Goal: Navigation & Orientation: Find specific page/section

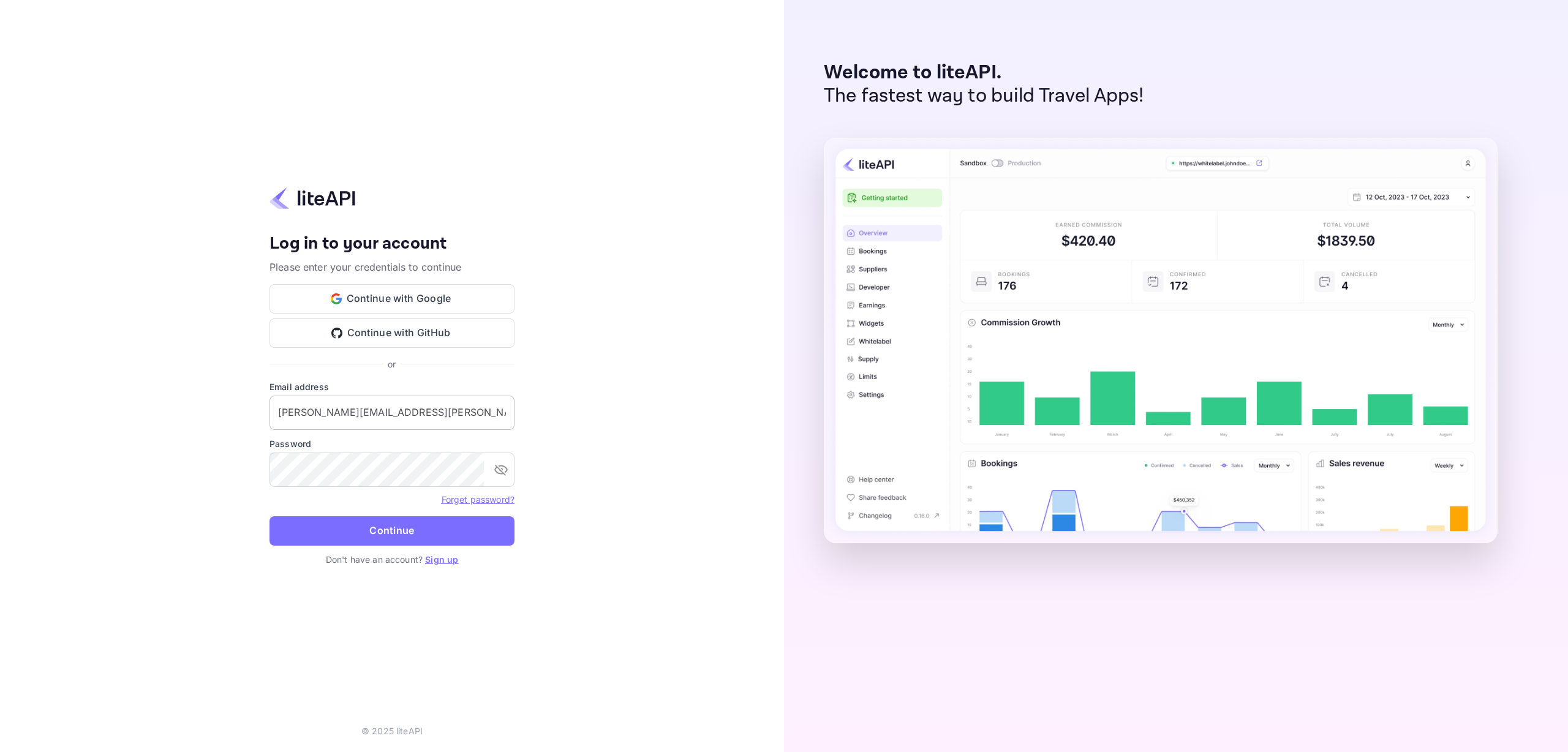
click at [390, 417] on input "lucjan.sulewski@gmail.com" at bounding box center [392, 413] width 245 height 34
drag, startPoint x: 391, startPoint y: 409, endPoint x: 200, endPoint y: 405, distance: 191.0
click at [200, 405] on div "Your account has been created successfully, a confirmation link has been sent t…" at bounding box center [391, 376] width 784 height 752
click at [328, 412] on input "lucjan.sulewski@gmail.com" at bounding box center [392, 413] width 245 height 34
type input "[EMAIL_ADDRESS][DOMAIN_NAME]"
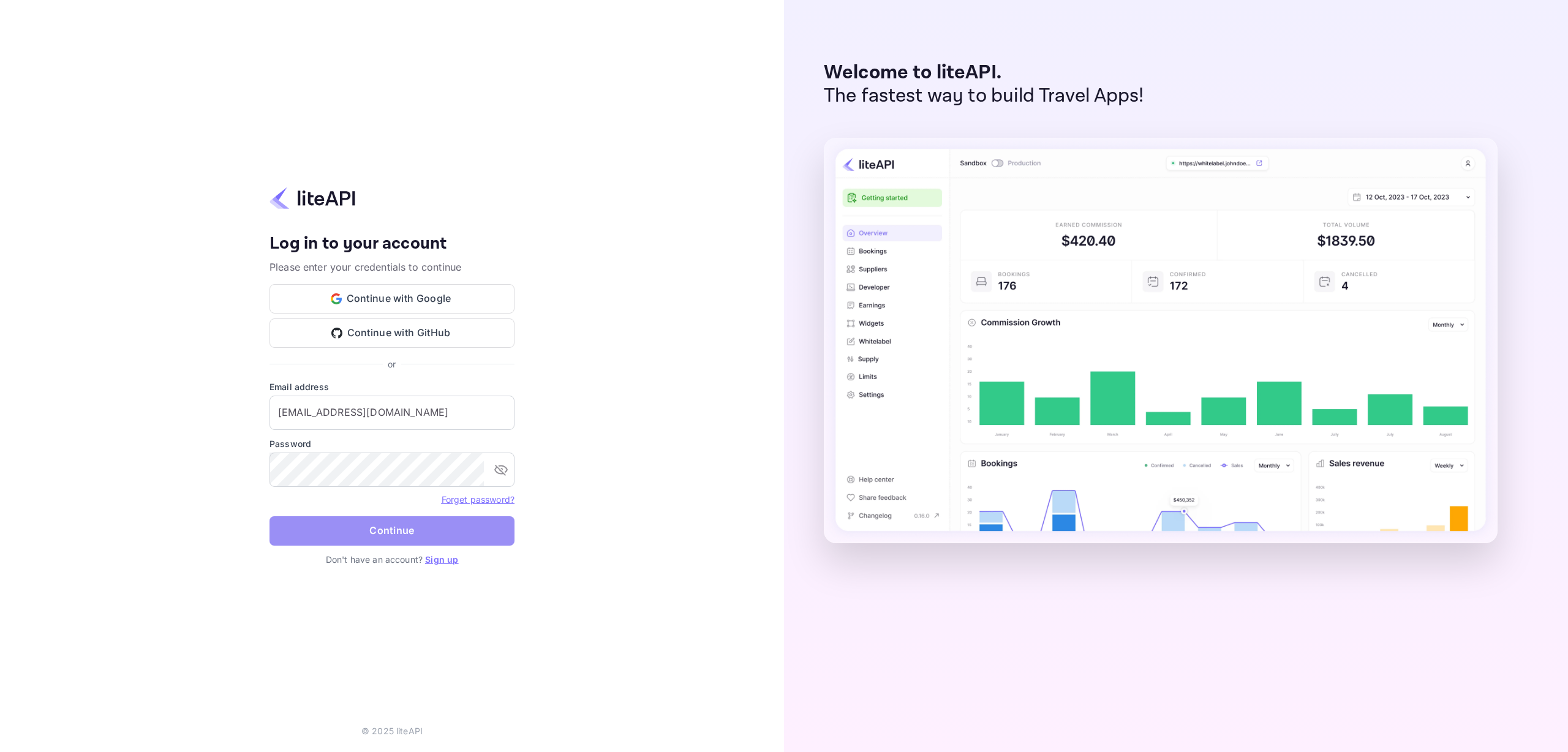
click at [392, 528] on button "Continue" at bounding box center [392, 531] width 245 height 30
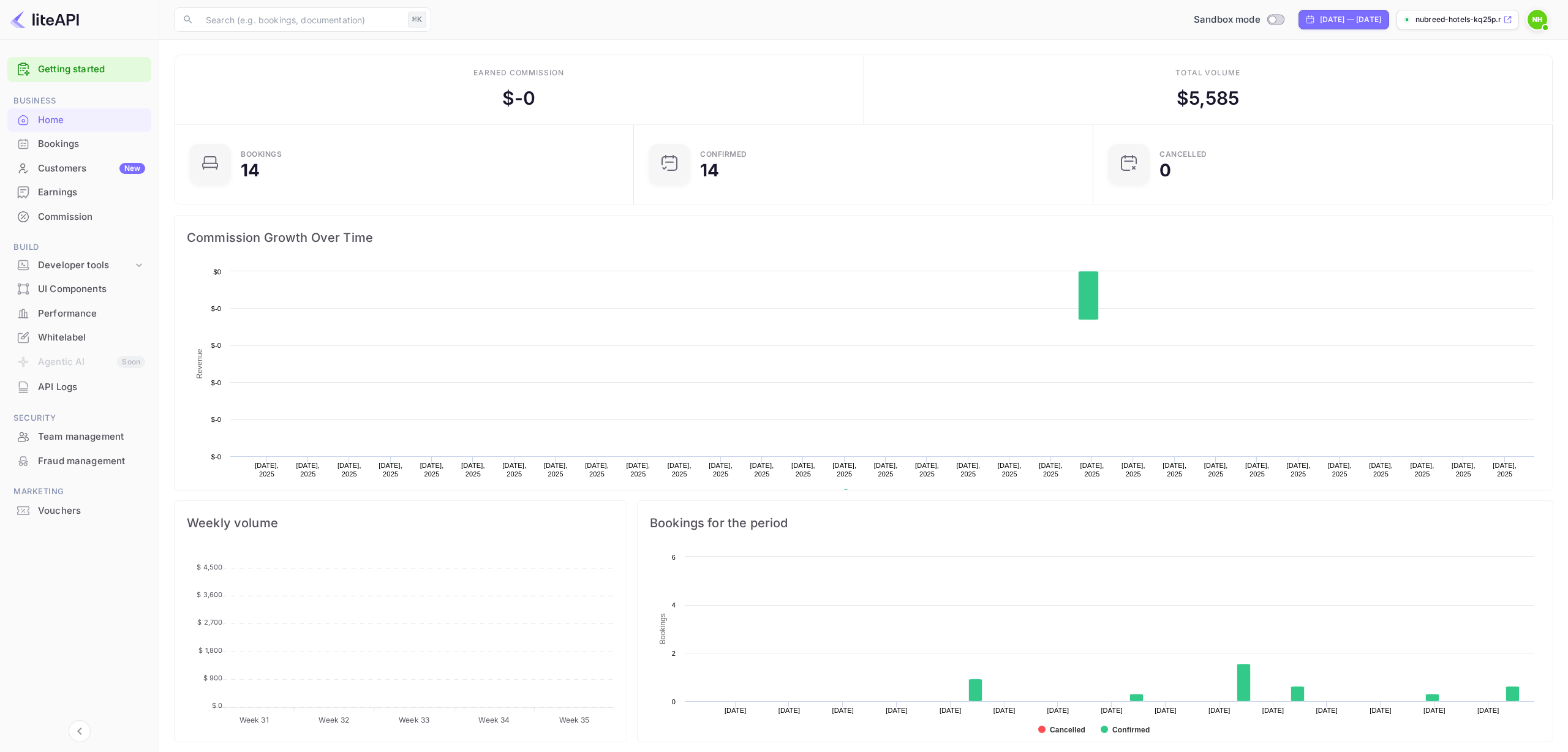
scroll to position [199, 452]
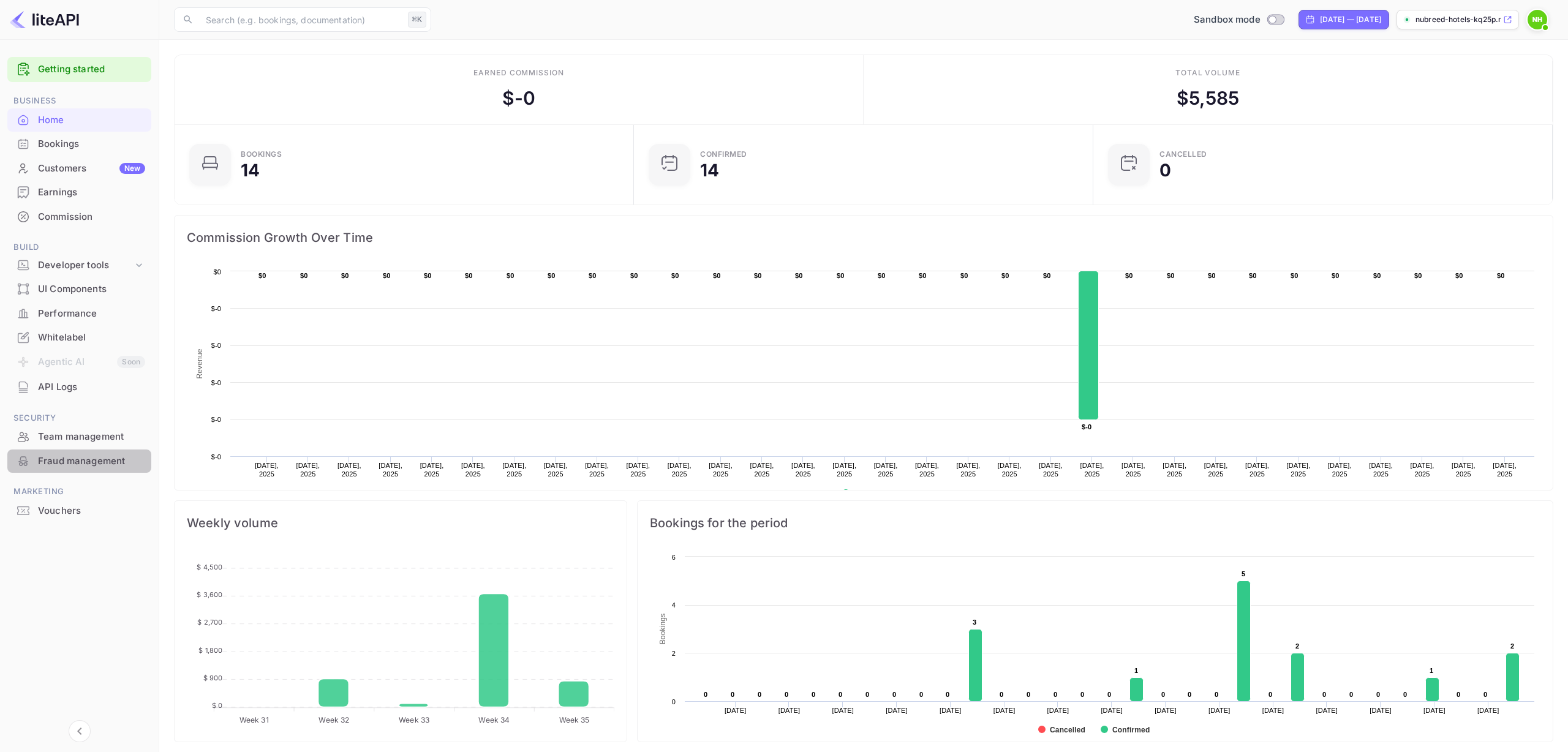
click at [83, 461] on div "Fraud management" at bounding box center [91, 461] width 107 height 14
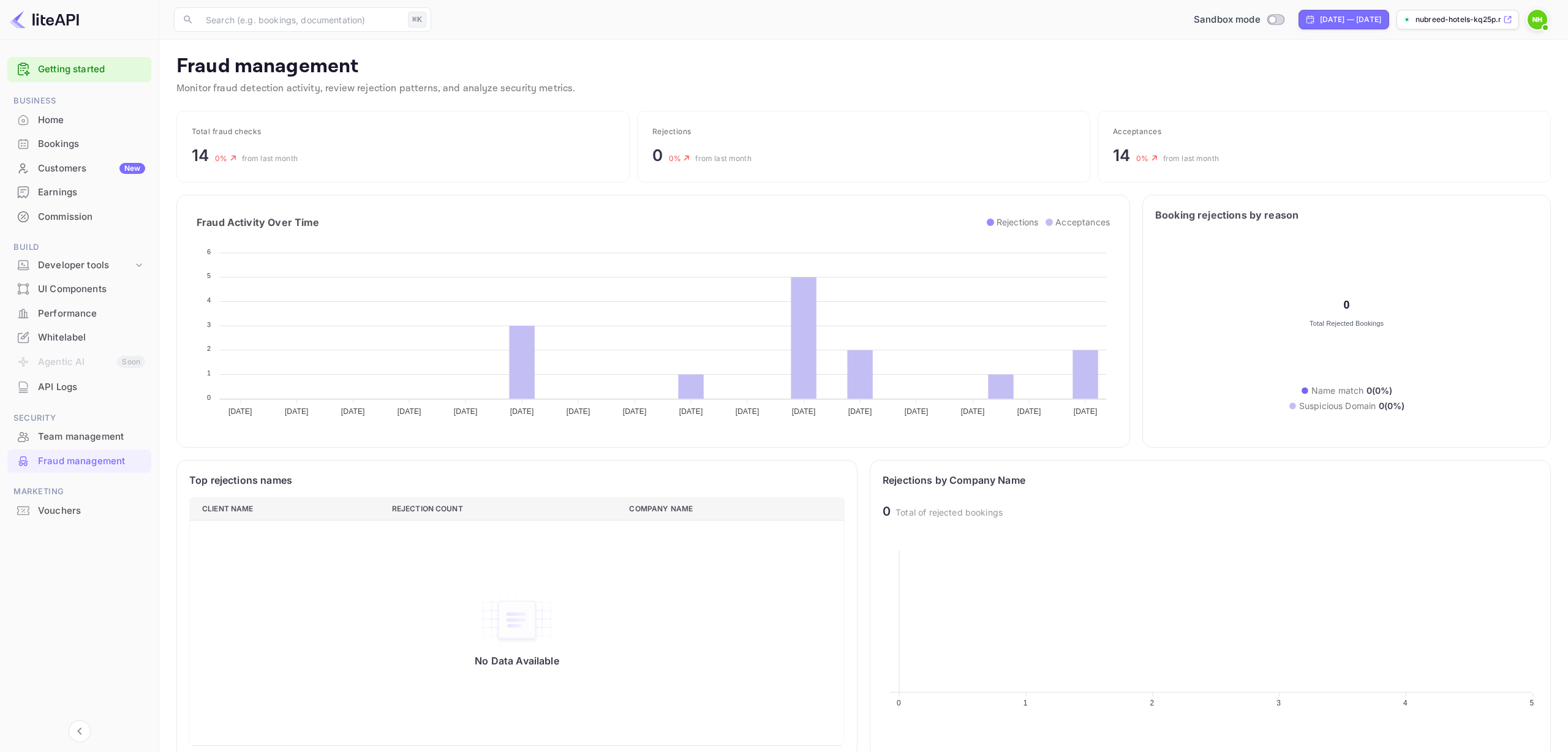
click at [59, 335] on div "Whitelabel" at bounding box center [91, 337] width 107 height 14
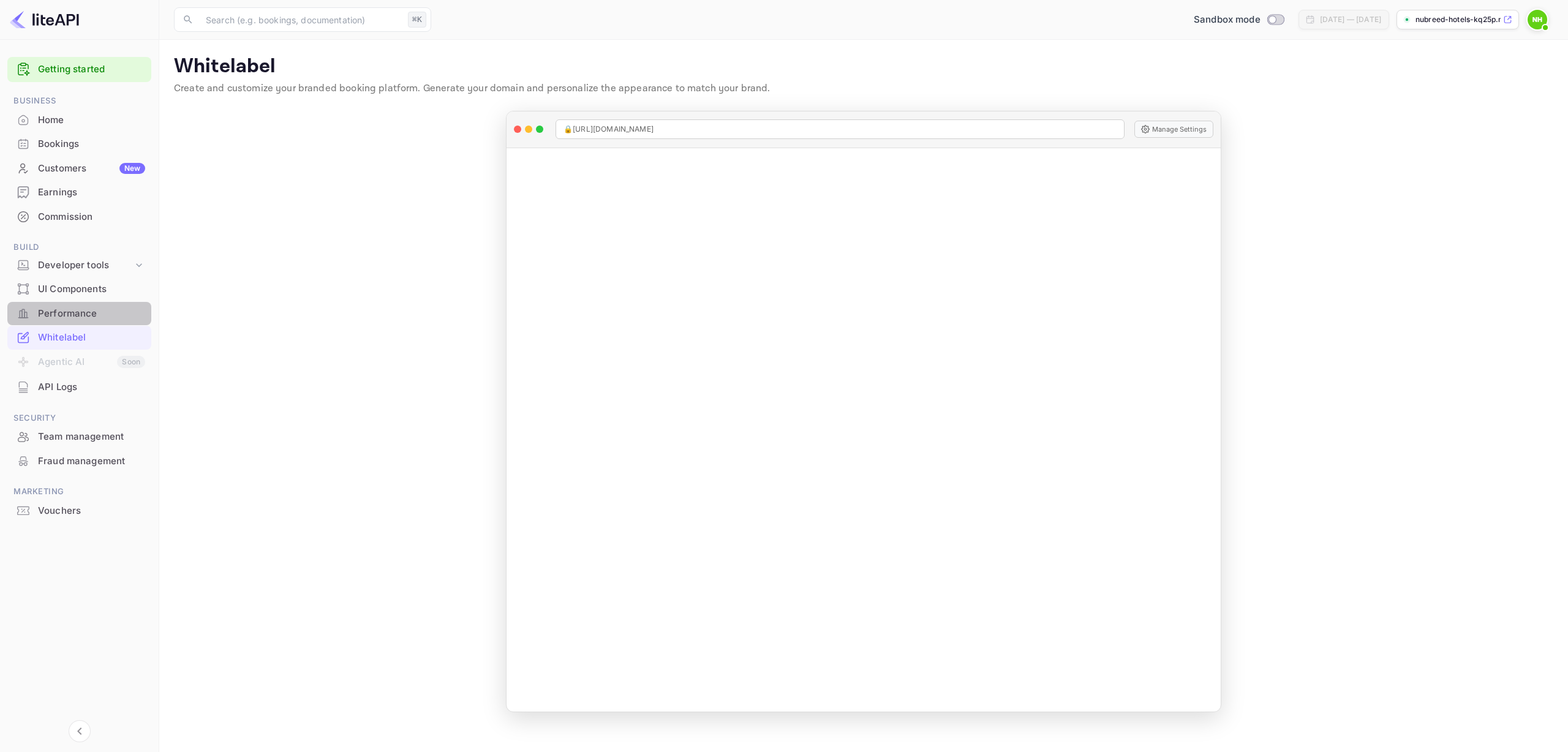
click at [75, 314] on div "Performance" at bounding box center [91, 314] width 107 height 14
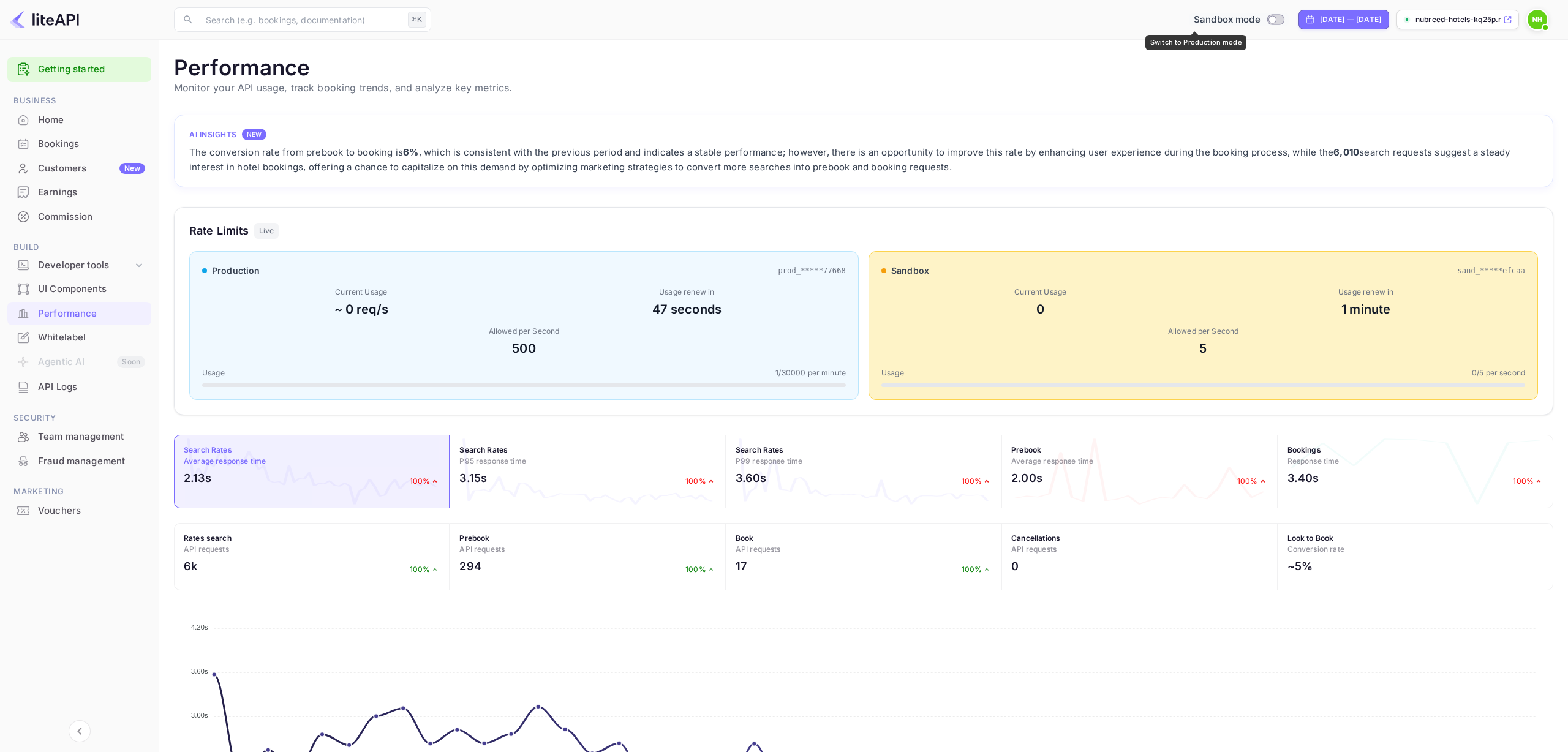
click at [1260, 21] on input "Switch to Production mode" at bounding box center [1272, 19] width 24 height 8
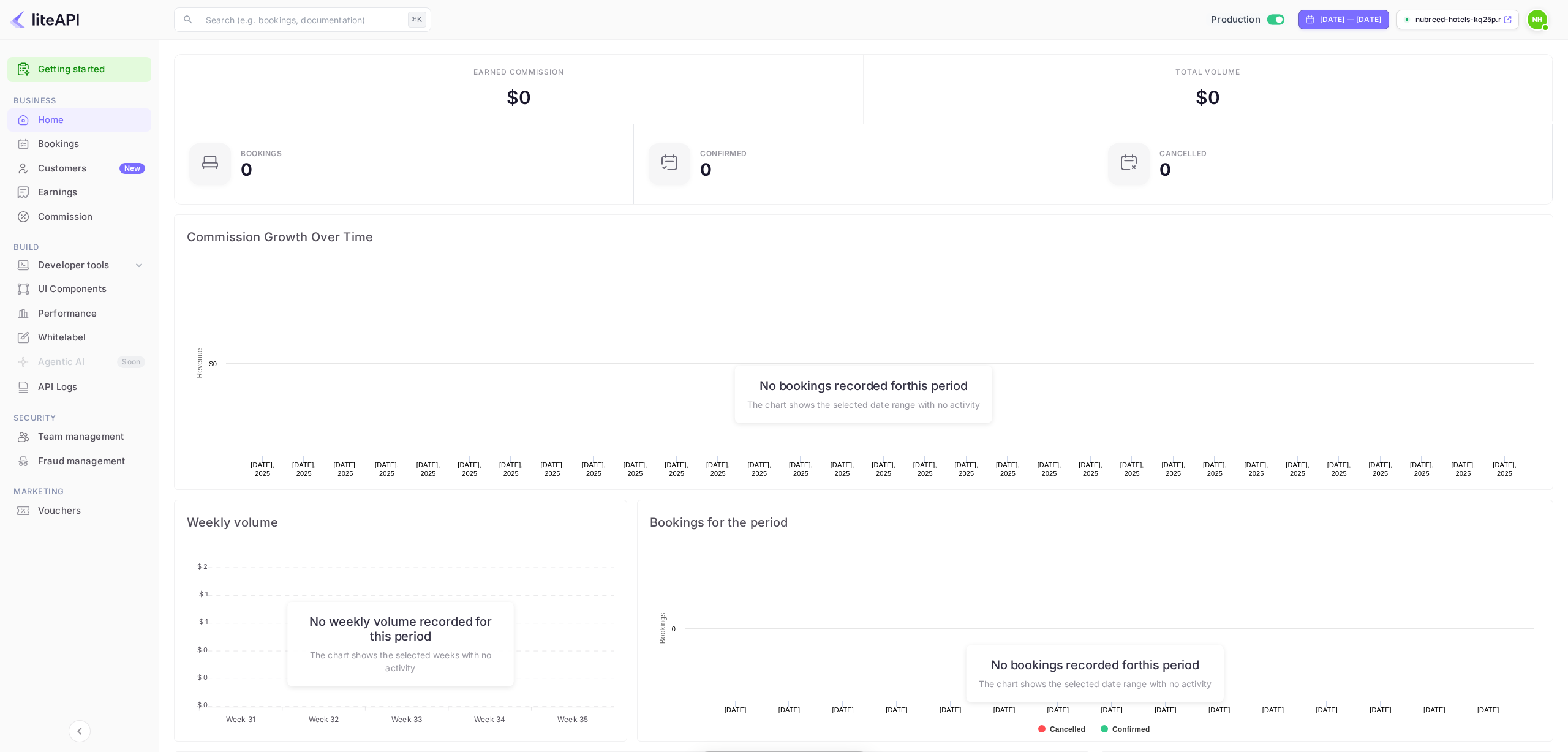
scroll to position [199, 452]
click at [57, 148] on div "Bookings" at bounding box center [91, 144] width 107 height 14
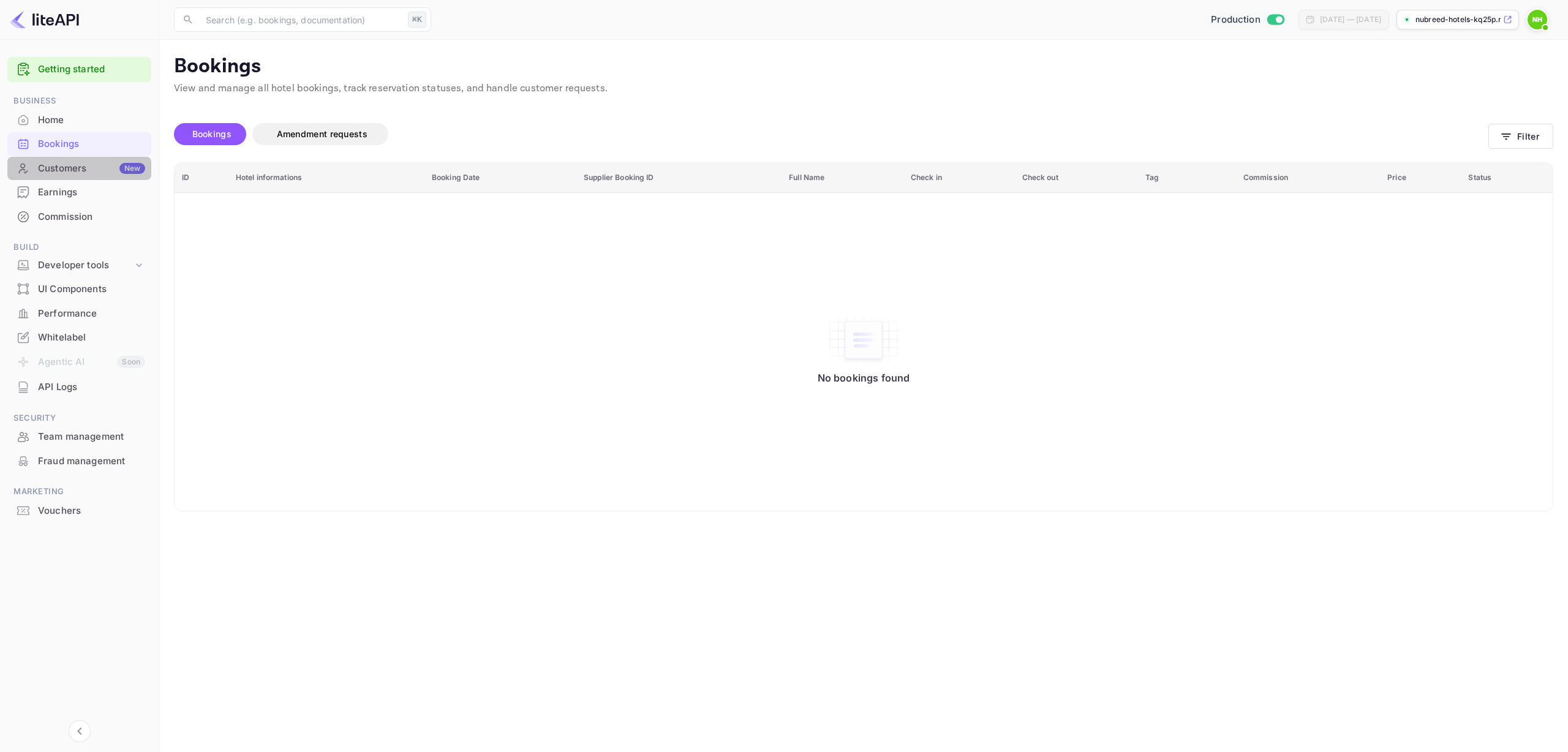
click at [52, 165] on div "Customers New" at bounding box center [91, 168] width 107 height 14
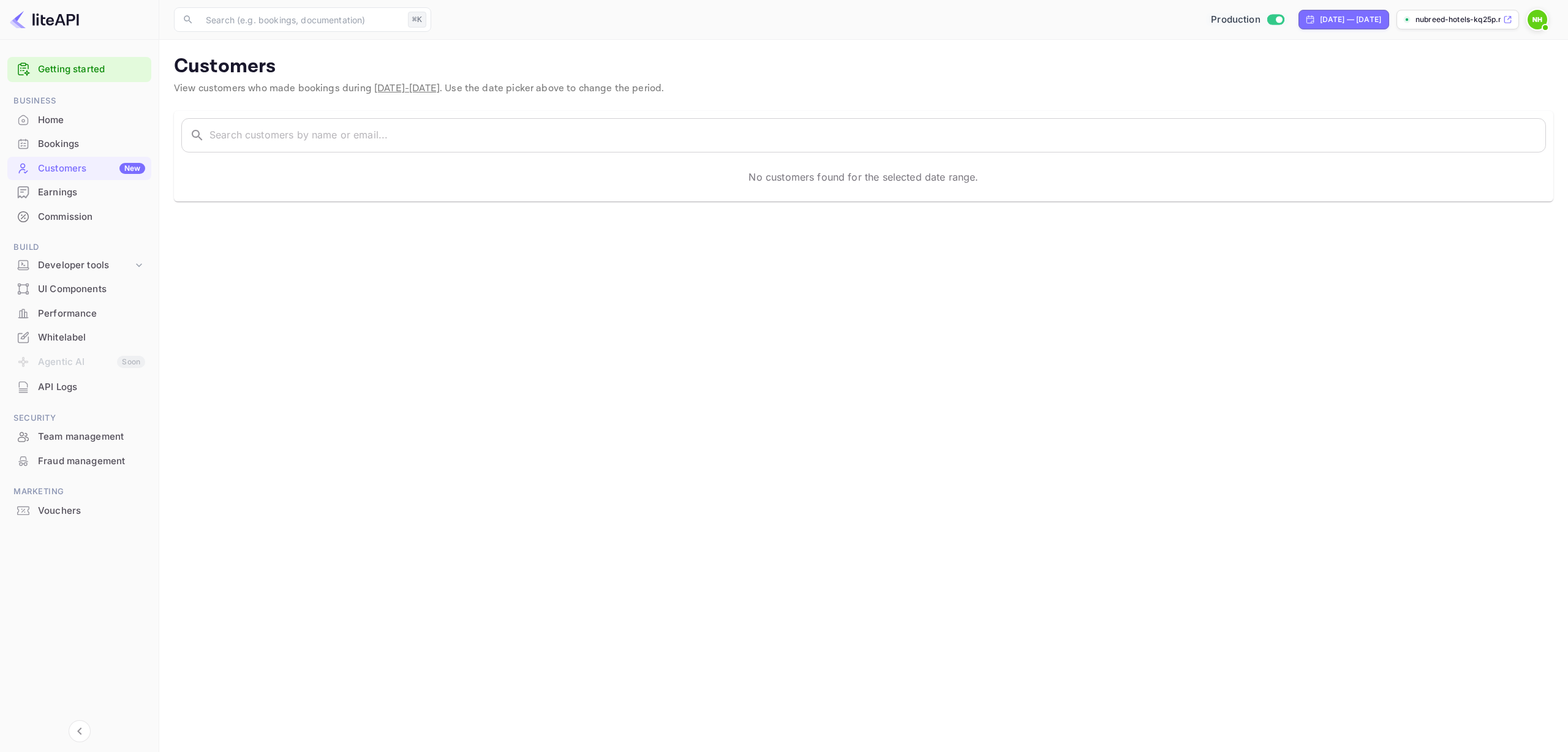
click at [70, 196] on div "Earnings" at bounding box center [91, 193] width 107 height 14
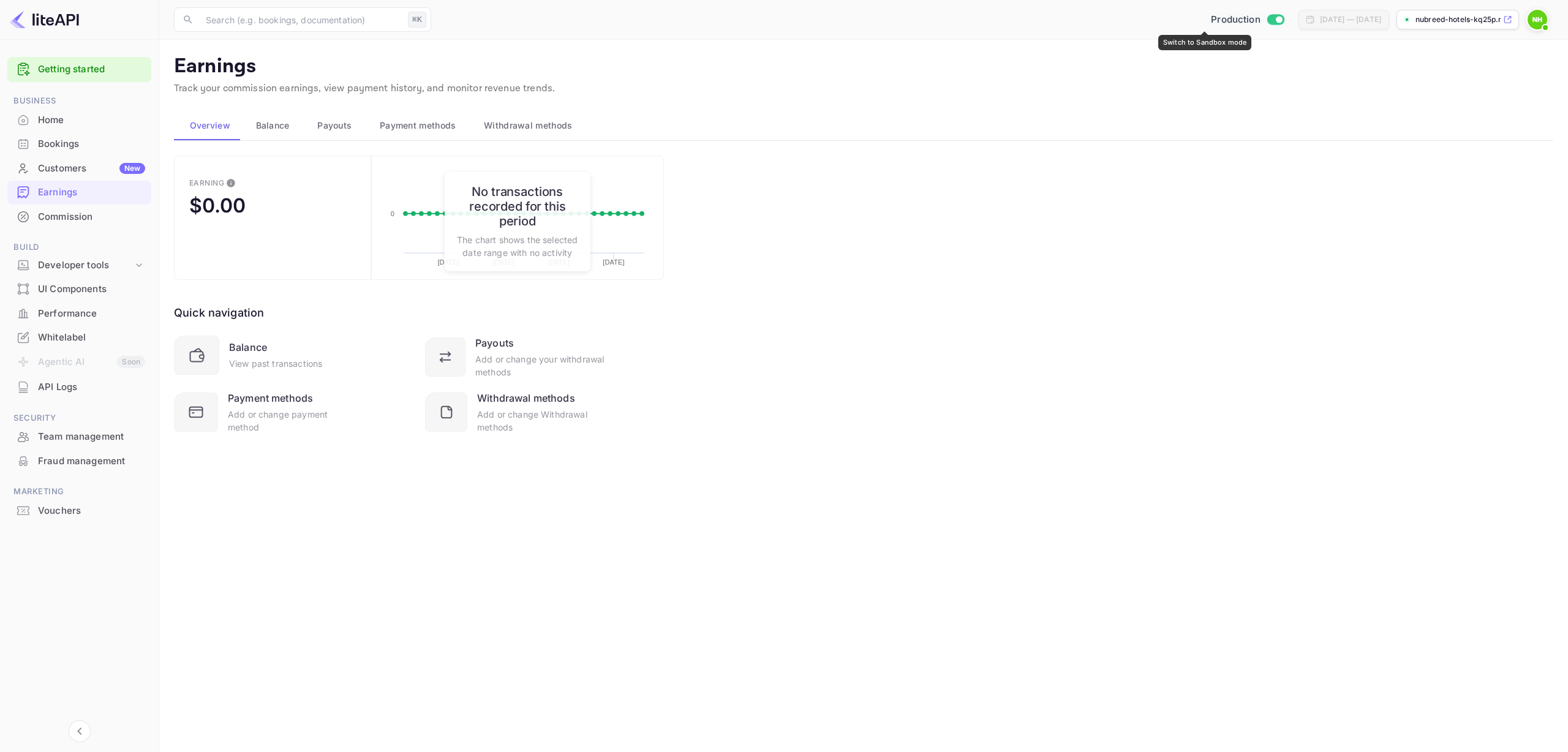
click at [1266, 21] on input "Switch to Sandbox mode" at bounding box center [1279, 19] width 24 height 8
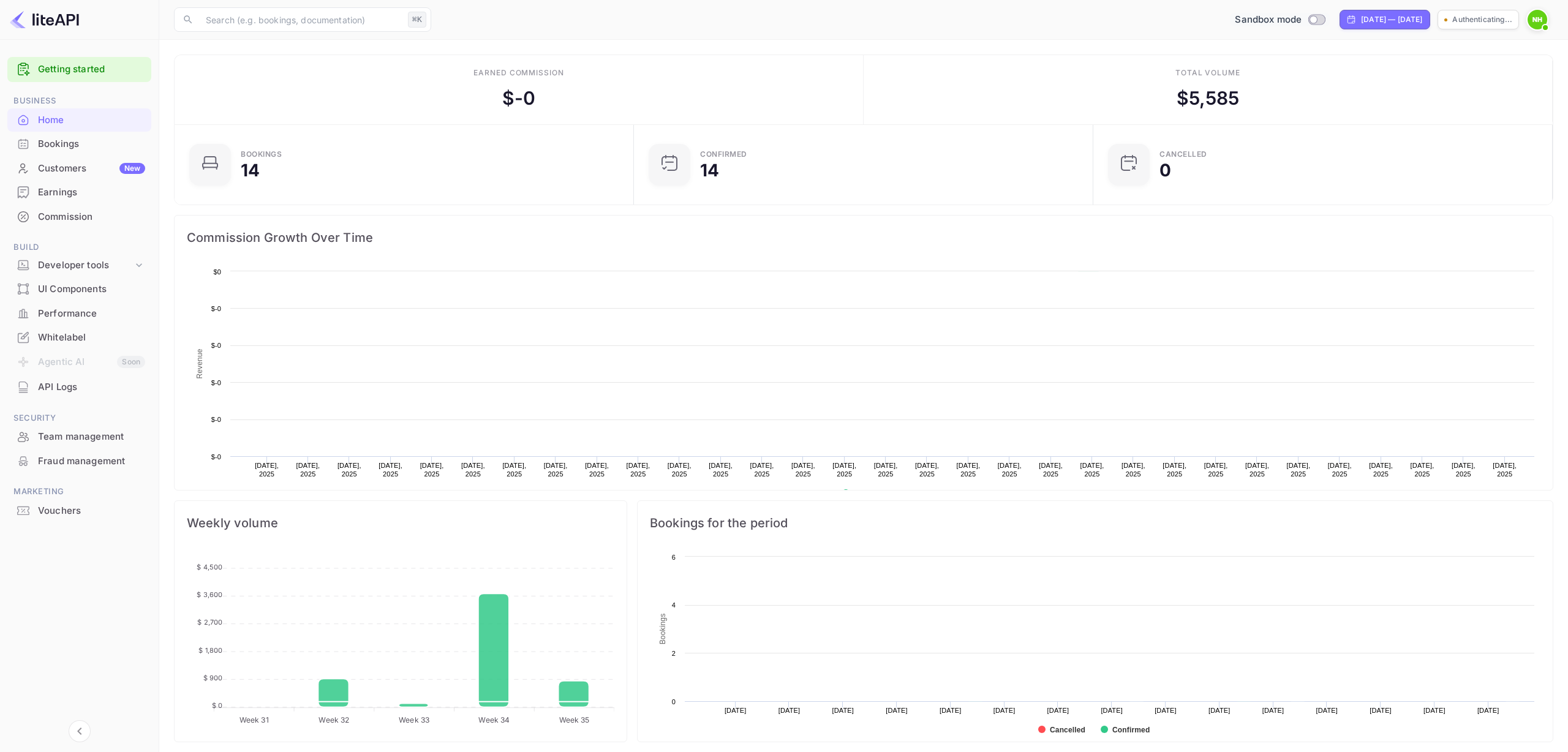
scroll to position [199, 452]
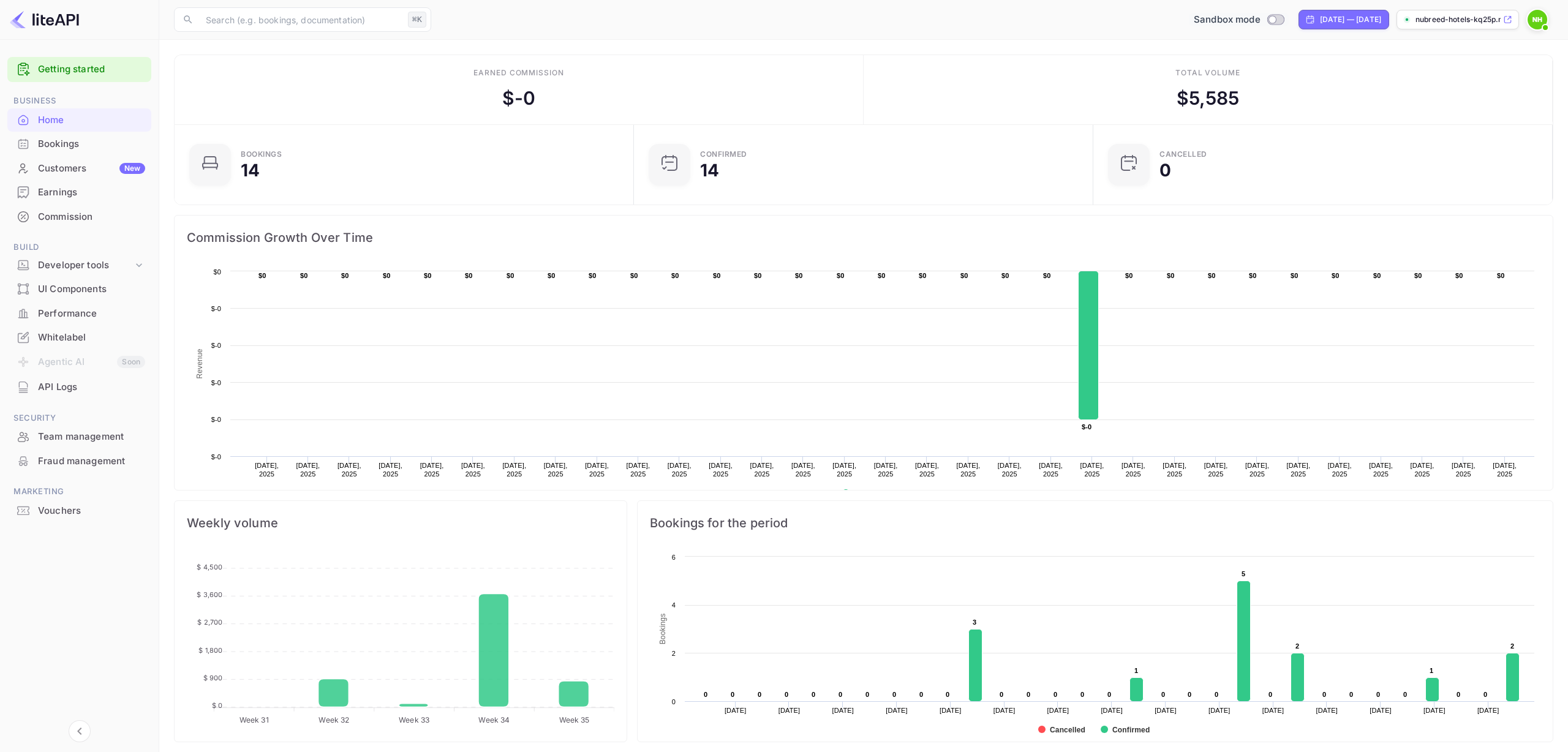
click at [59, 148] on div "Bookings" at bounding box center [91, 144] width 107 height 14
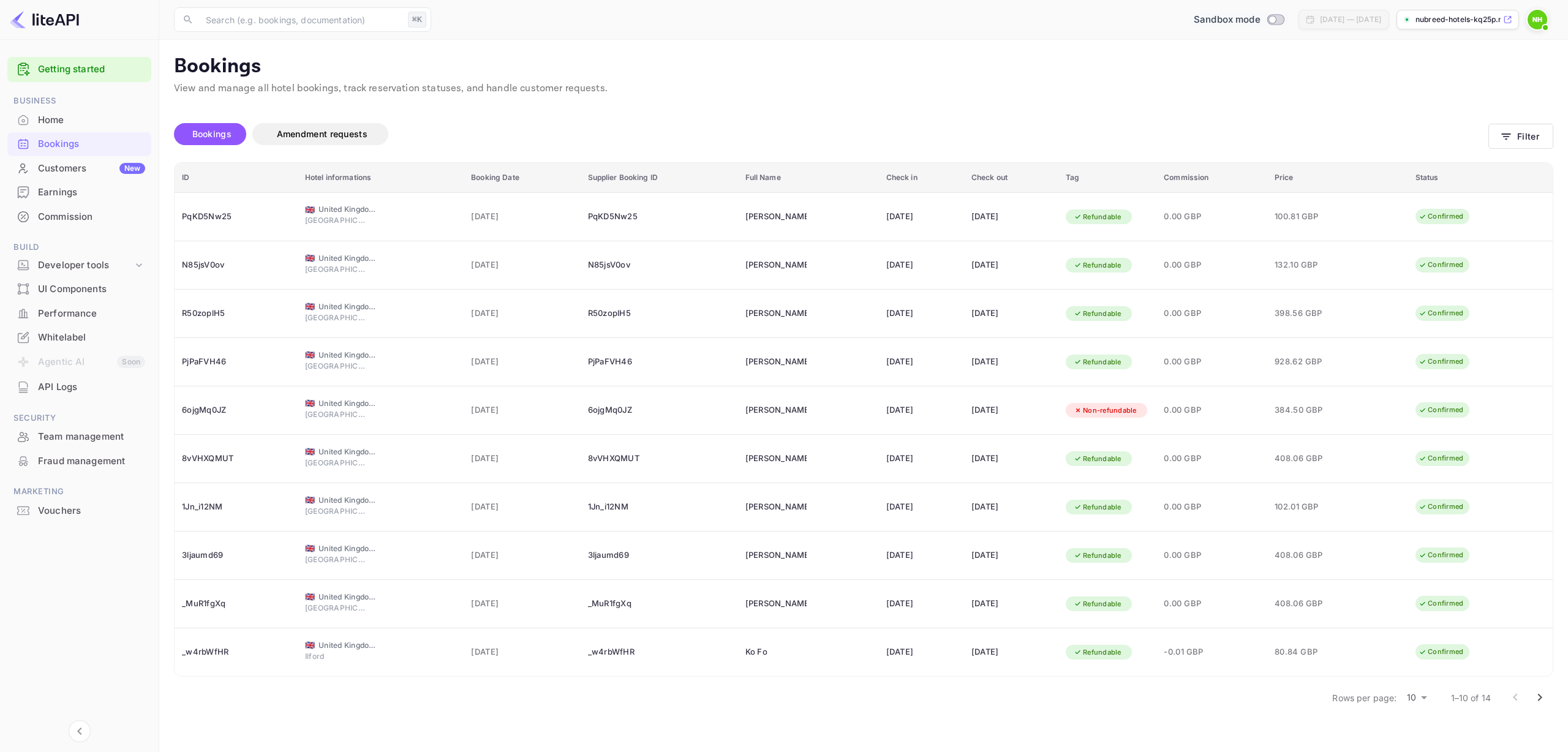
click at [86, 170] on div "Customers New" at bounding box center [91, 168] width 107 height 14
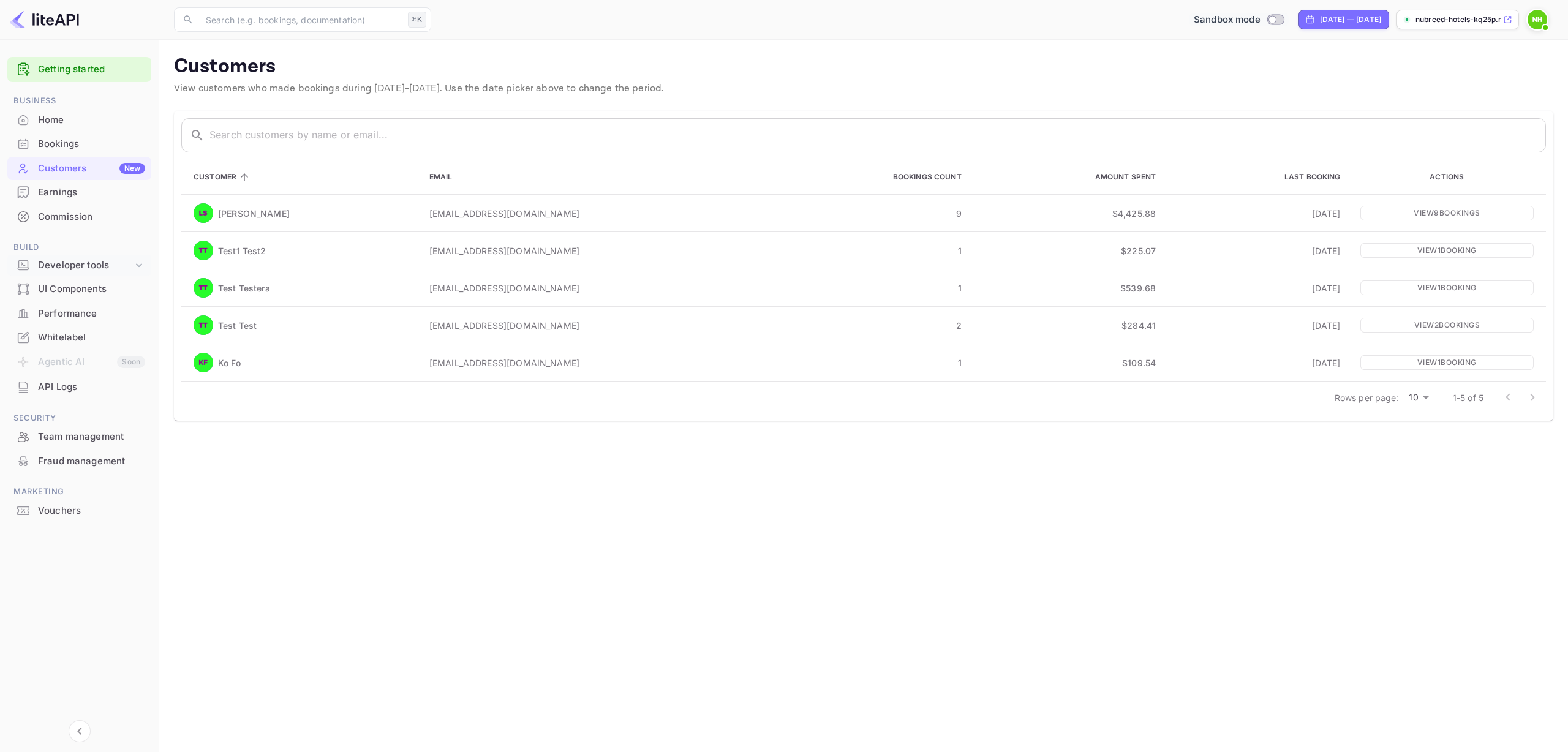
click at [79, 264] on div "Developer tools" at bounding box center [85, 265] width 95 height 14
click at [82, 285] on p "API docs and SDKs" at bounding box center [82, 285] width 80 height 13
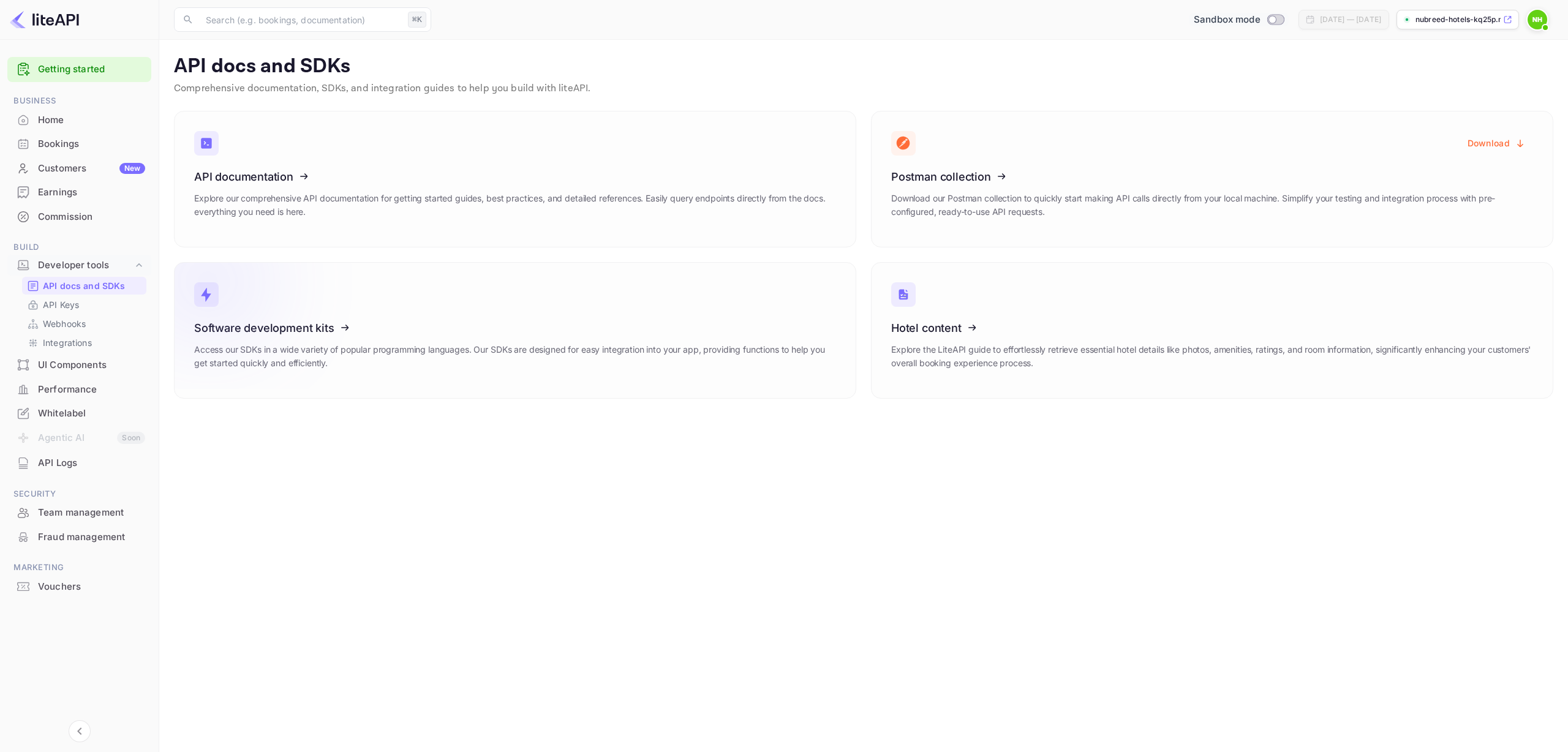
click at [296, 331] on icon at bounding box center [270, 326] width 190 height 126
click at [68, 308] on p "API Keys" at bounding box center [60, 304] width 36 height 13
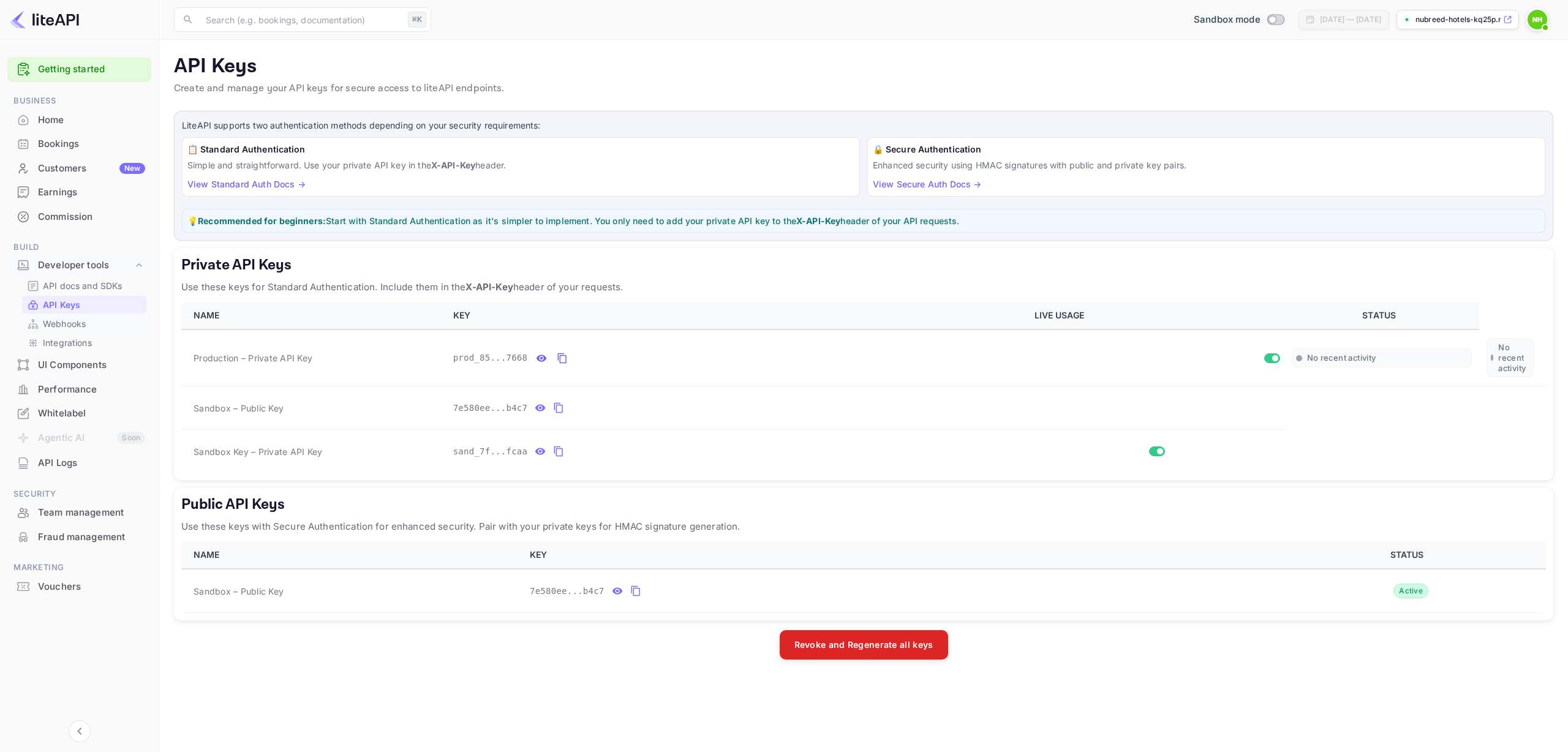
click at [64, 323] on p "Webhooks" at bounding box center [64, 323] width 43 height 13
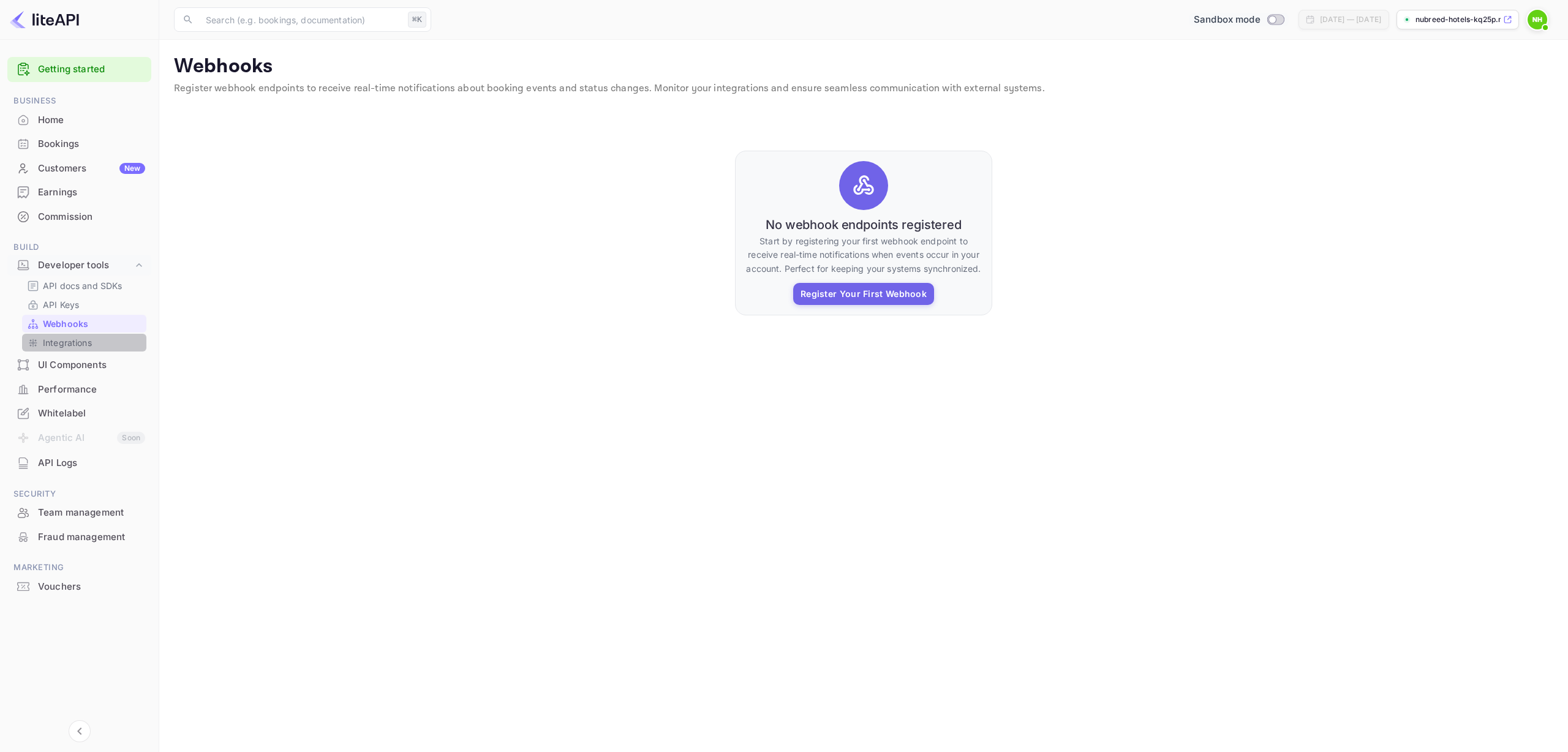
click at [74, 343] on p "Integrations" at bounding box center [67, 343] width 49 height 13
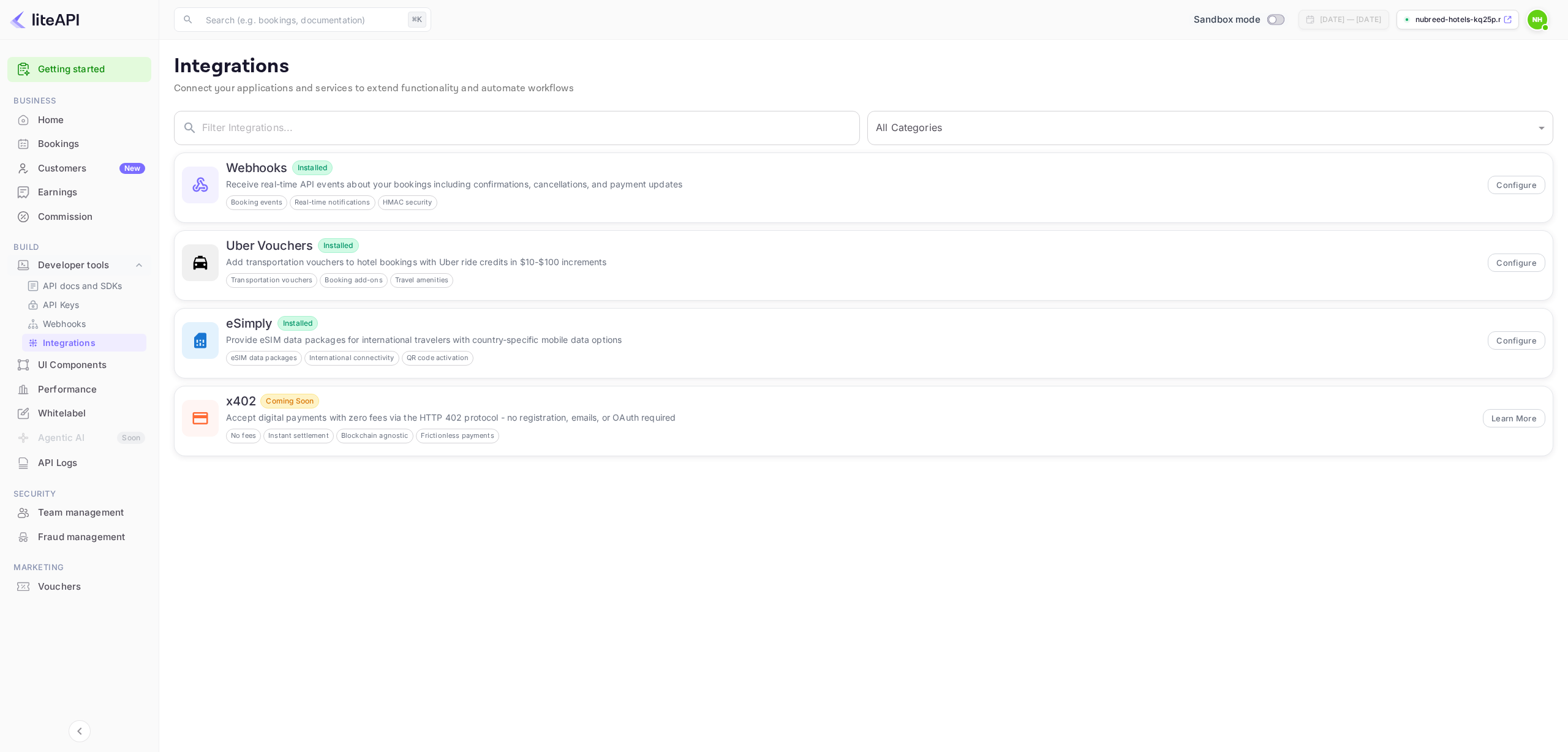
click at [79, 371] on div "UI Components" at bounding box center [91, 365] width 107 height 14
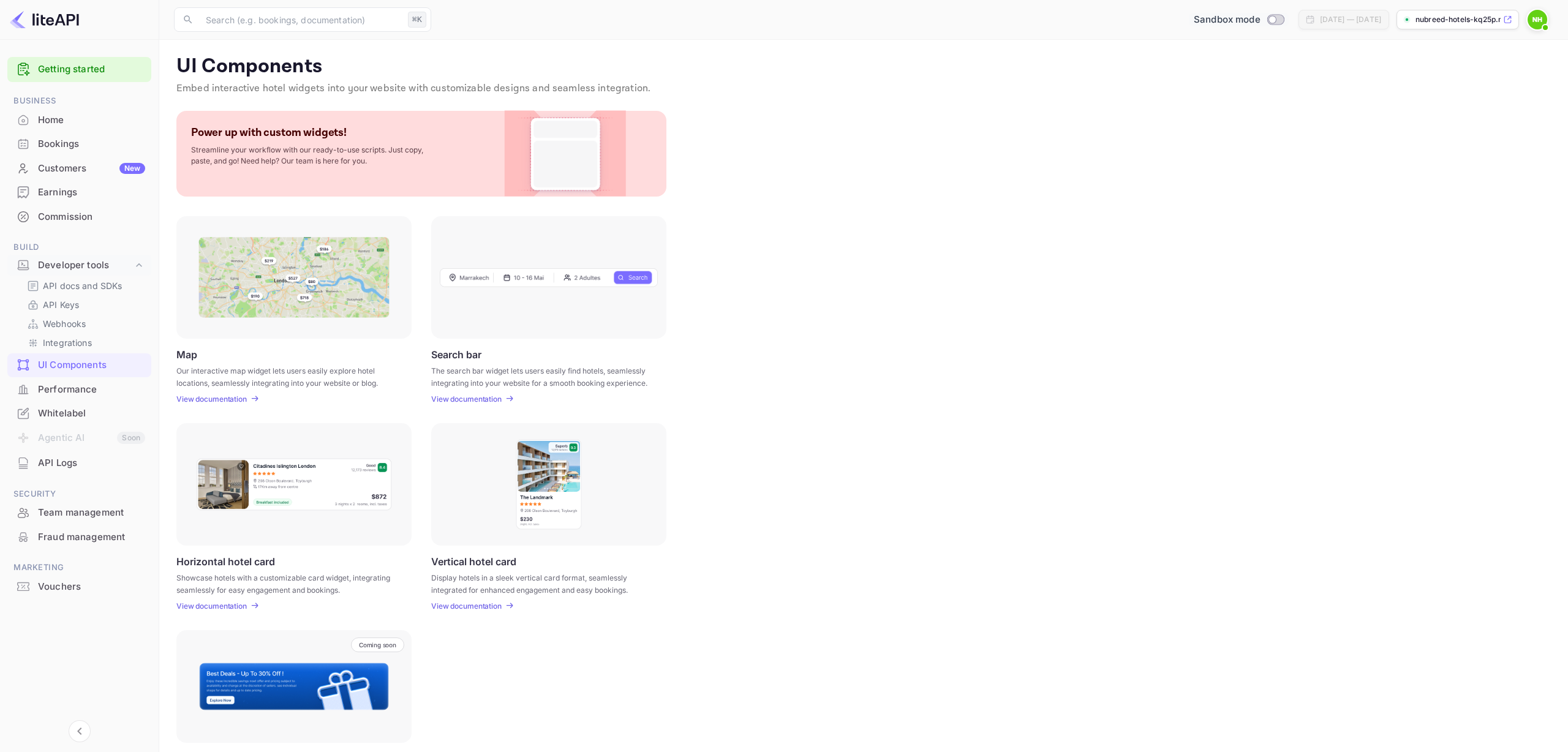
click at [72, 391] on div "Performance" at bounding box center [91, 390] width 107 height 14
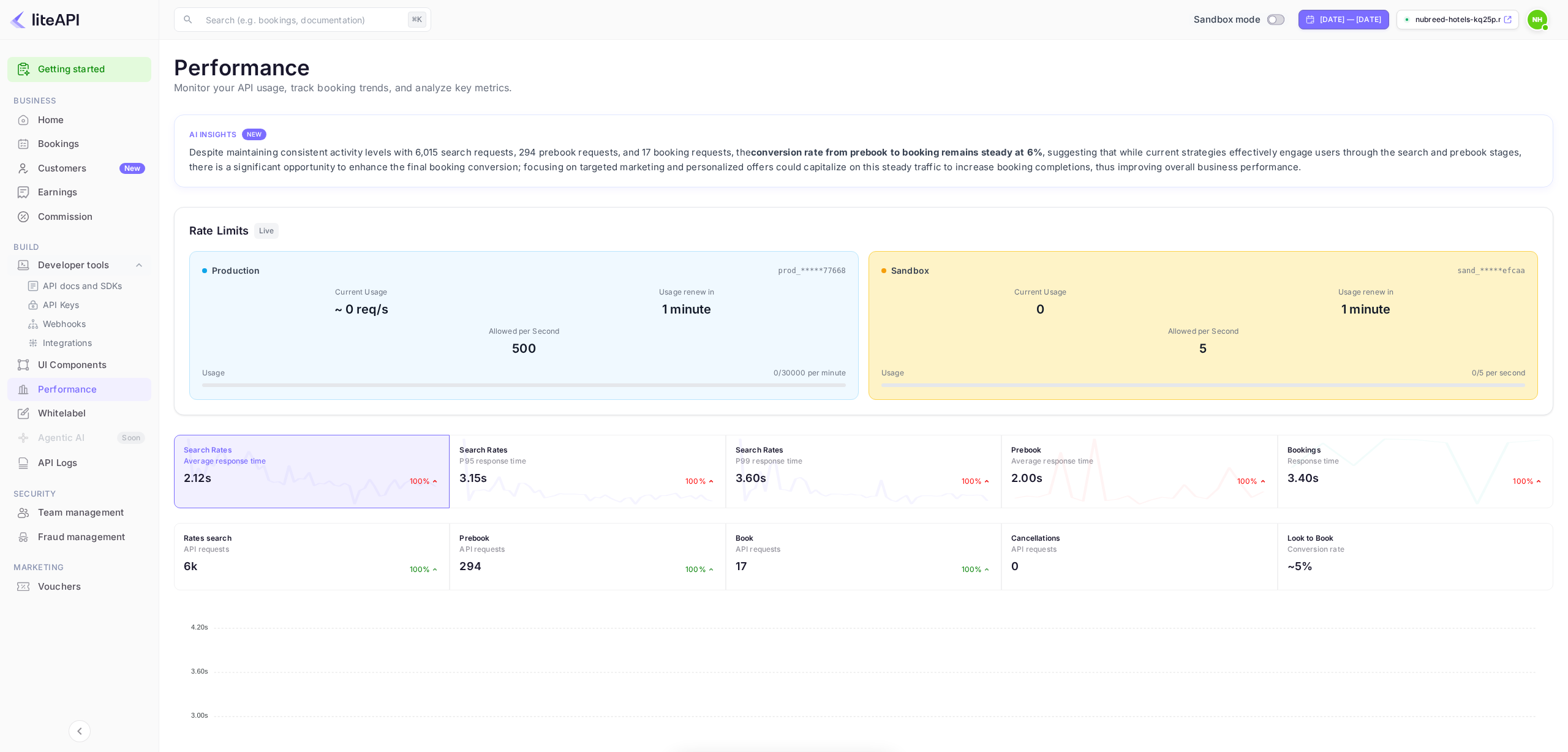
scroll to position [315, 1379]
click at [1541, 21] on img at bounding box center [1538, 20] width 20 height 20
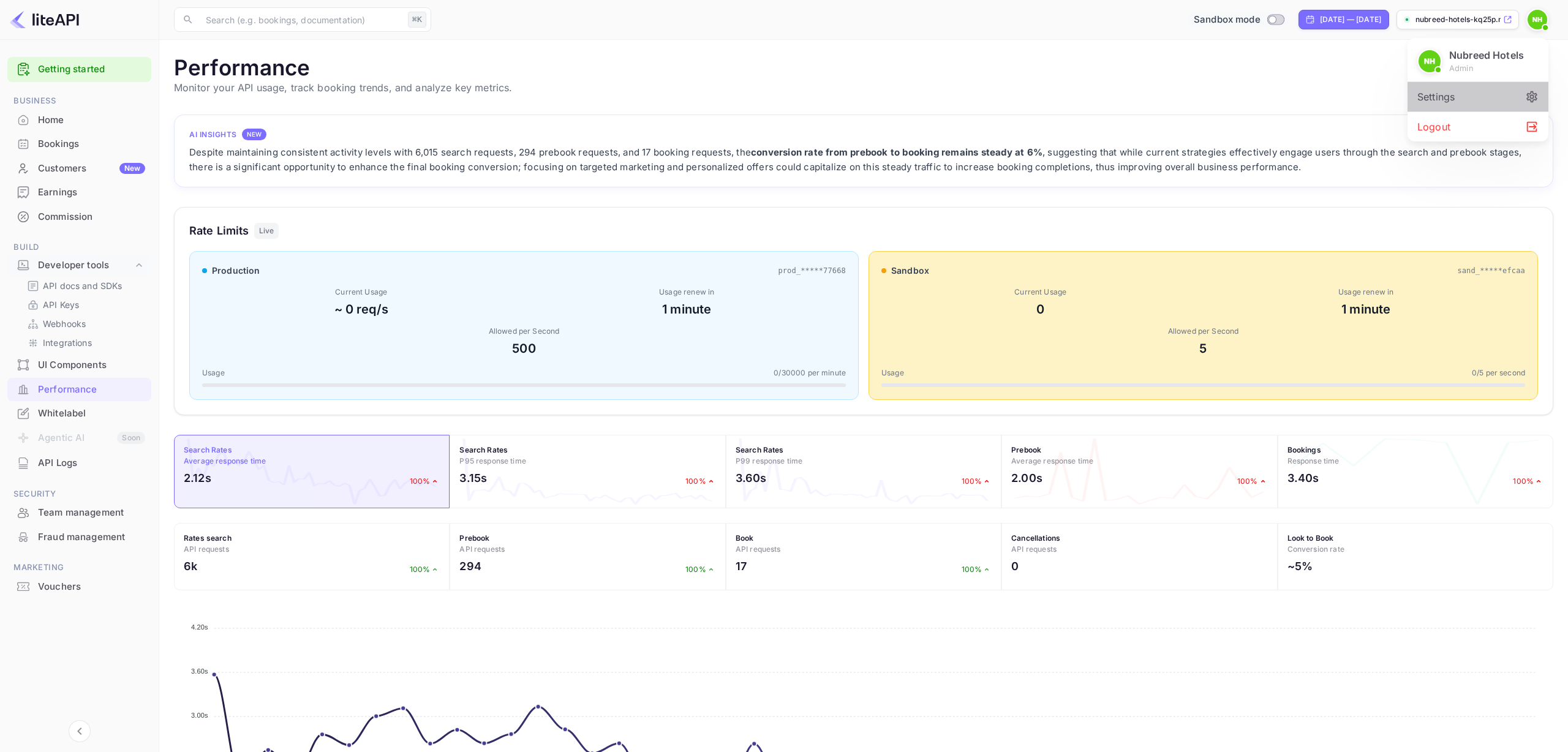
drag, startPoint x: 1454, startPoint y: 100, endPoint x: 1447, endPoint y: 102, distance: 7.3
click at [1453, 100] on div "Settings" at bounding box center [1477, 97] width 141 height 30
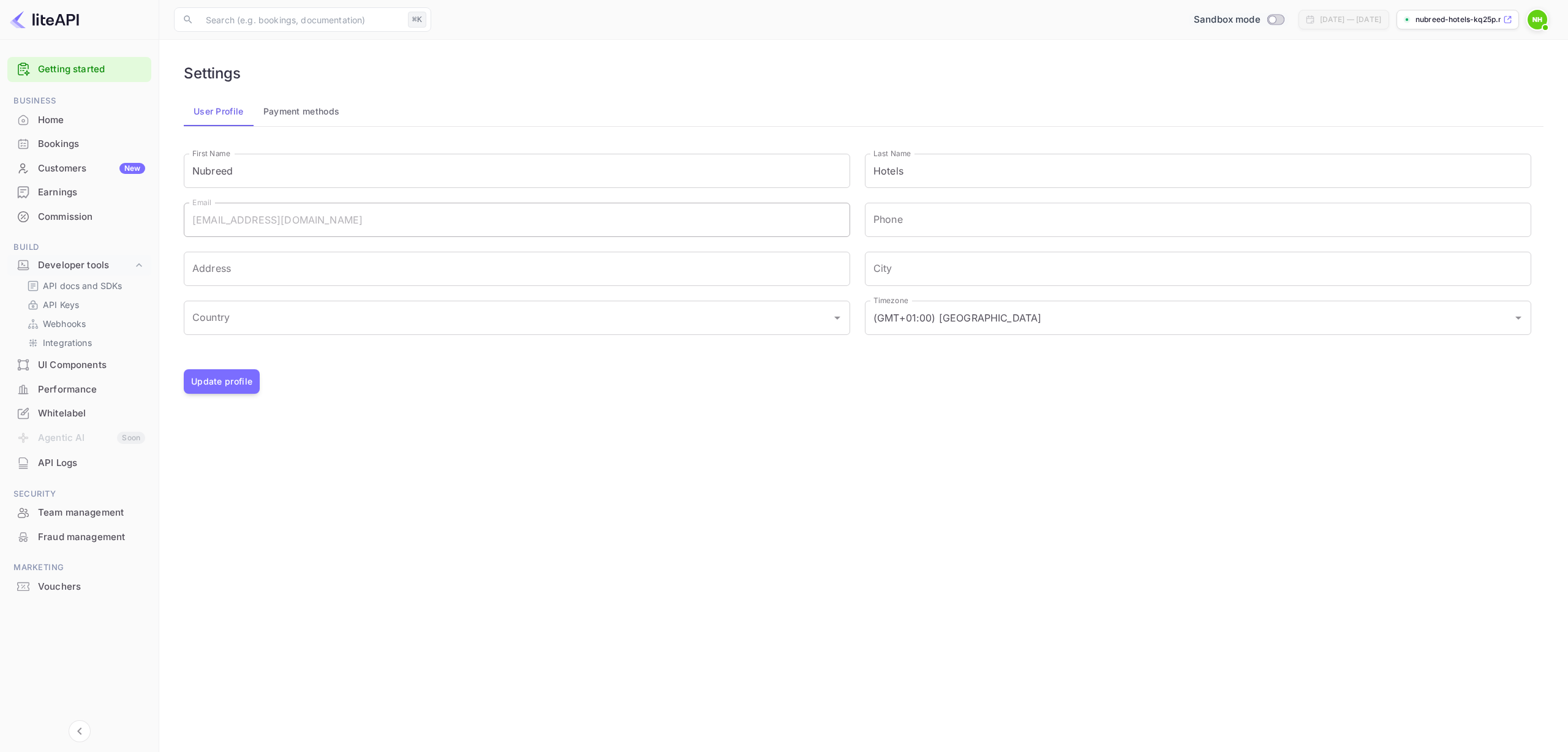
click at [68, 215] on div "Commission" at bounding box center [91, 217] width 107 height 14
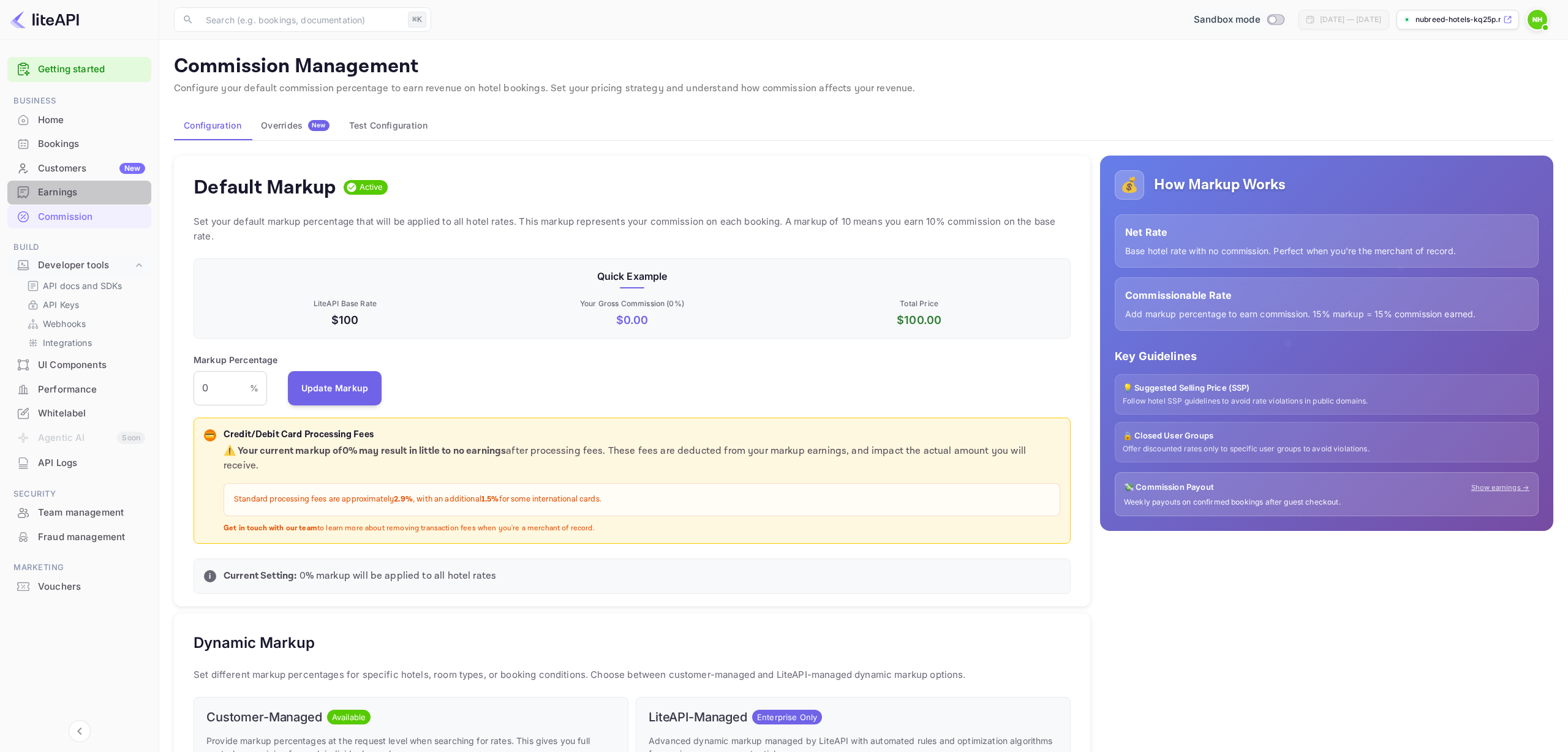
click at [57, 190] on div "Earnings" at bounding box center [91, 193] width 107 height 14
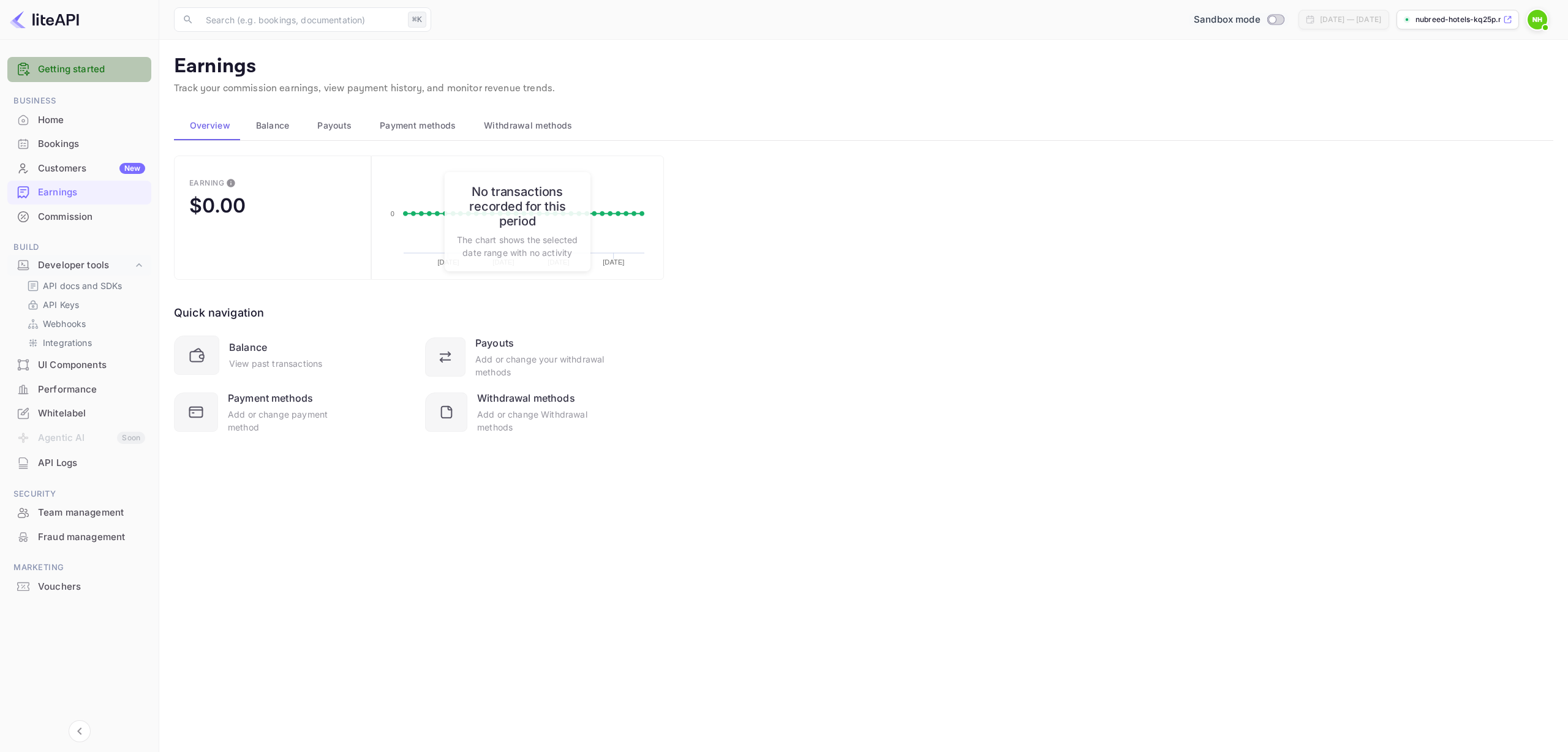
click at [101, 67] on link "Getting started" at bounding box center [91, 69] width 107 height 14
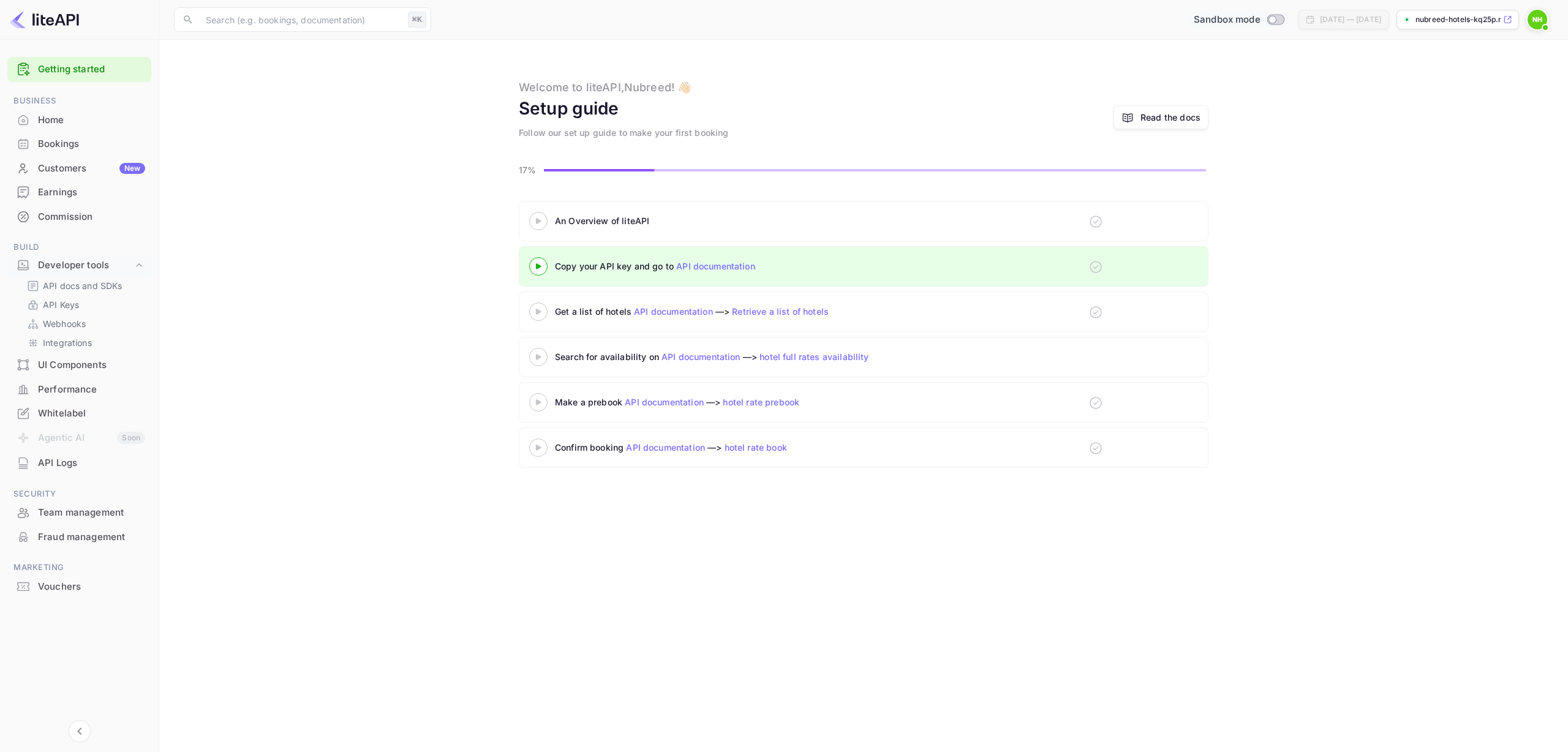
click at [1503, 23] on icon at bounding box center [1508, 19] width 9 height 8
click at [64, 215] on div "Commission" at bounding box center [91, 217] width 107 height 14
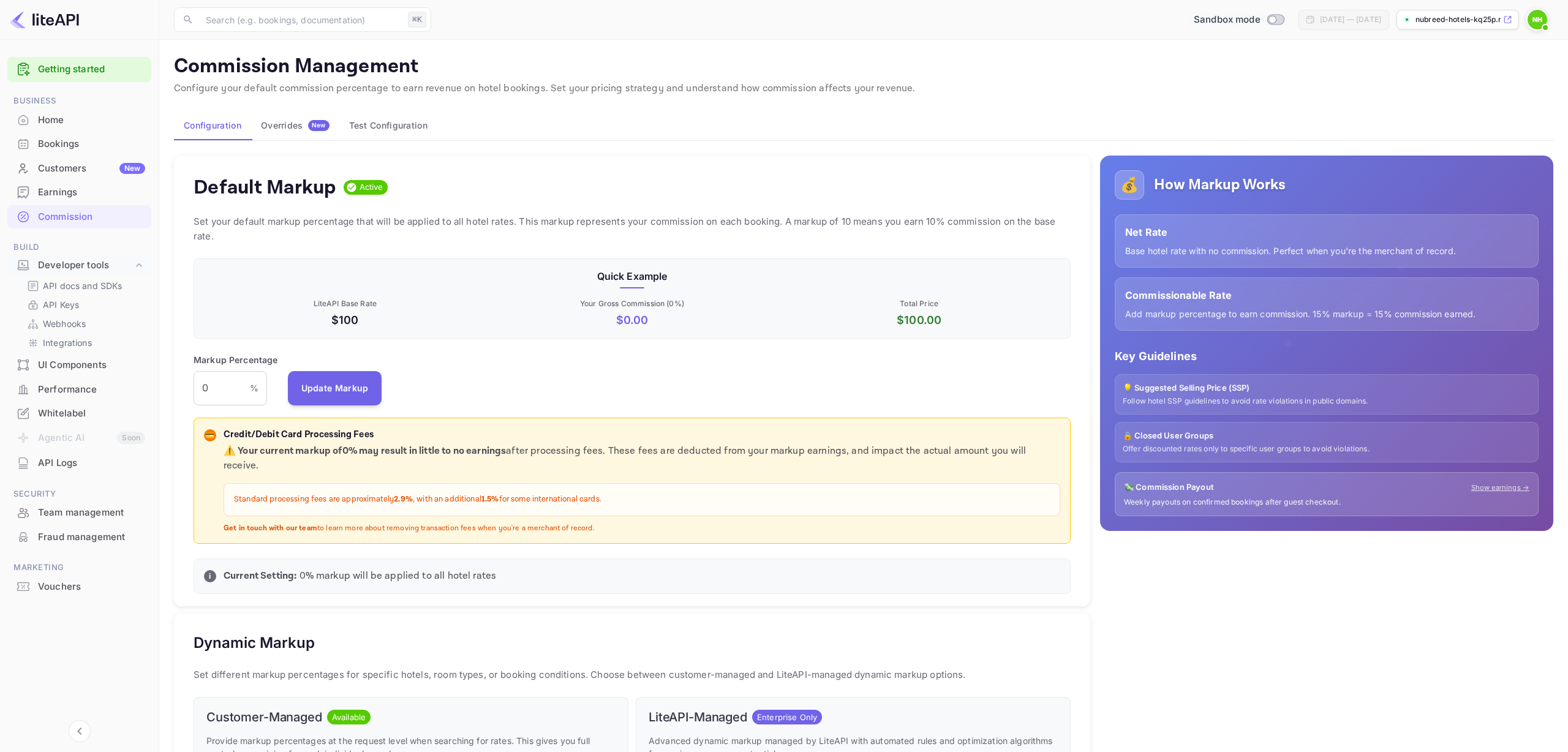
click at [1260, 21] on input "Switch to Production mode" at bounding box center [1272, 19] width 24 height 8
checkbox input "true"
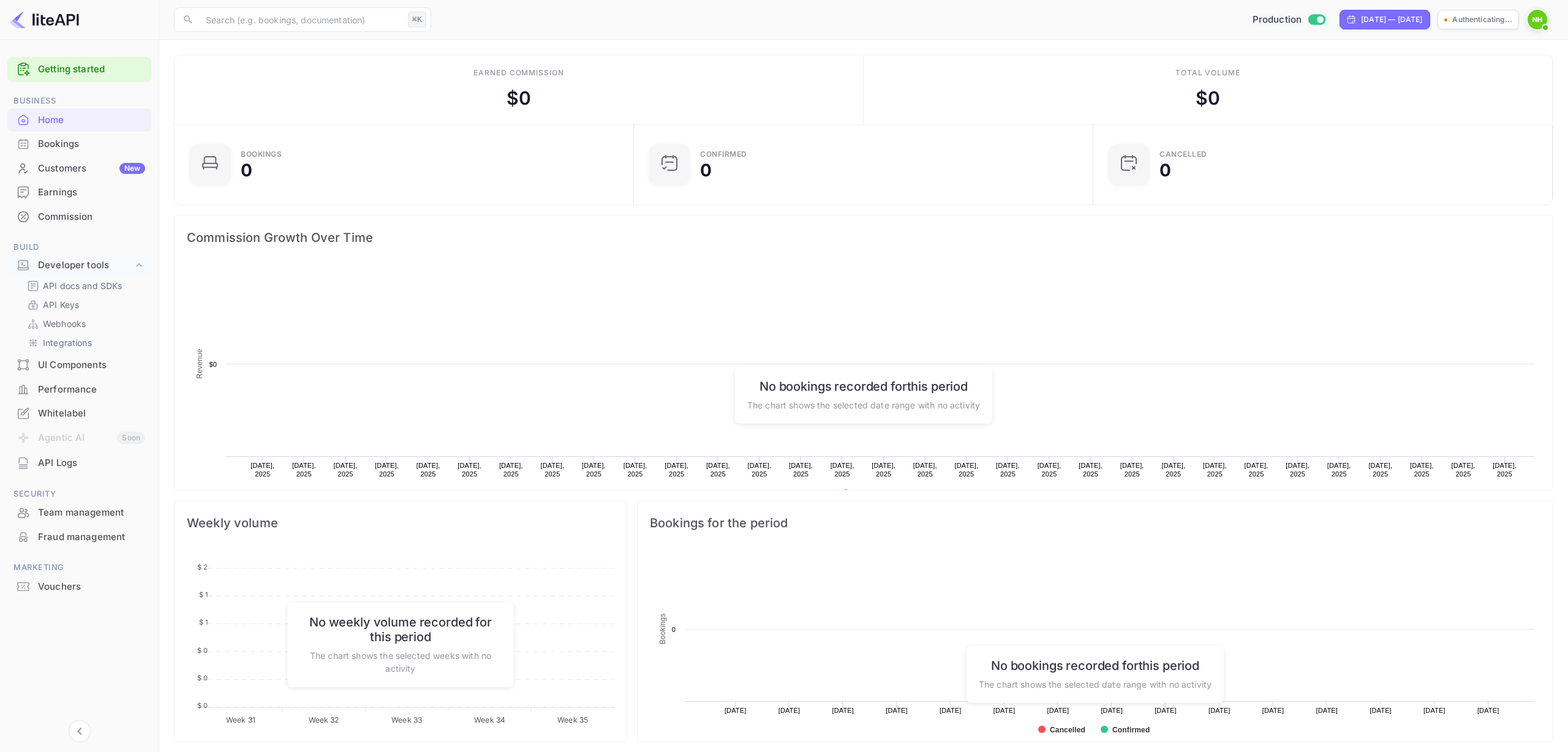
scroll to position [199, 452]
click at [1266, 18] on input "Switch to Sandbox mode" at bounding box center [1279, 19] width 24 height 8
checkbox input "false"
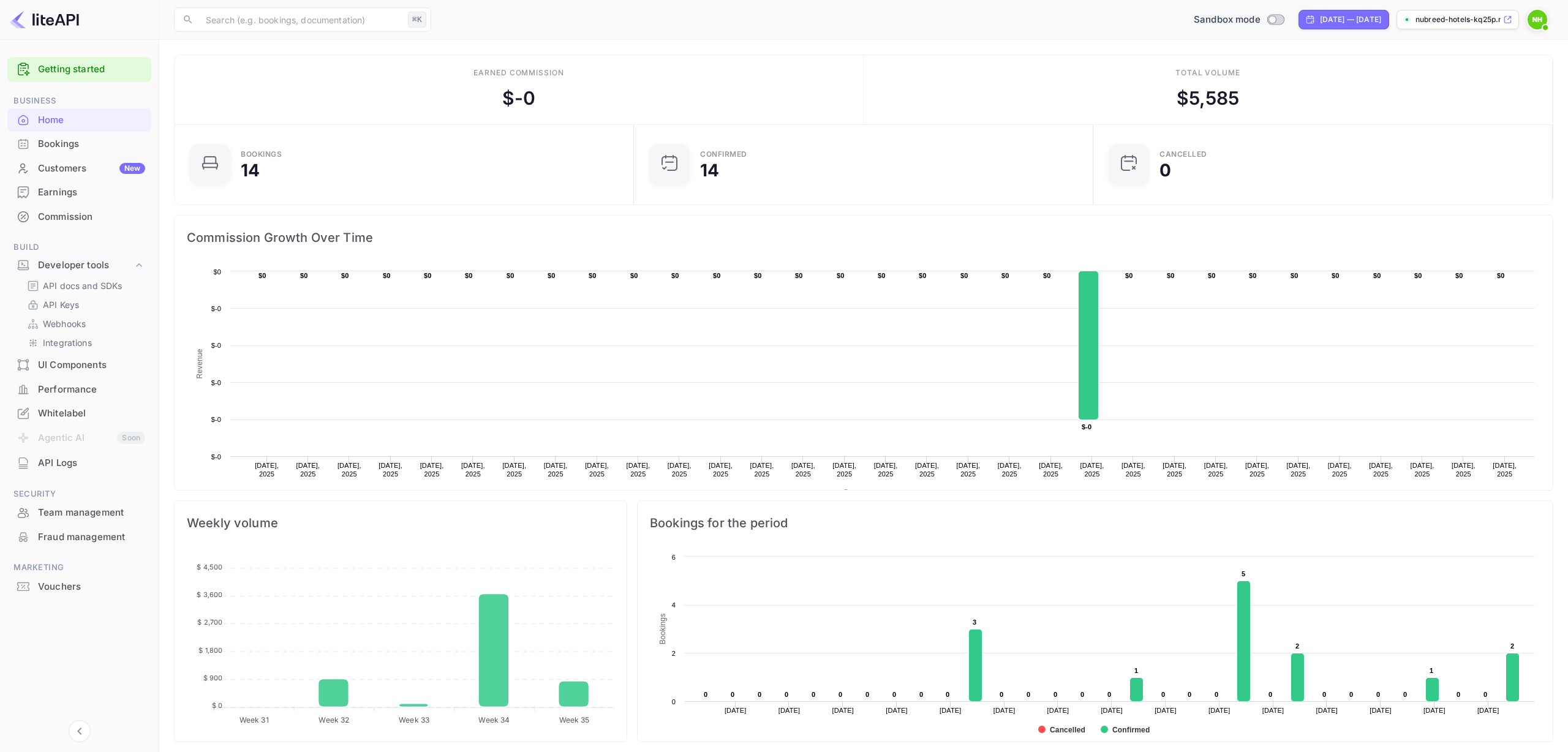
scroll to position [7, 0]
